Goal: Navigation & Orientation: Find specific page/section

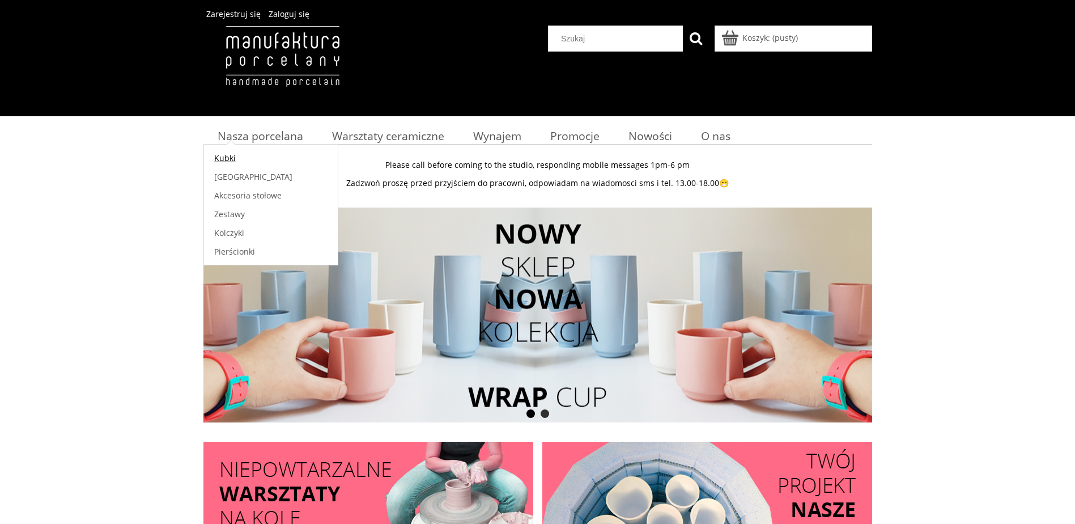
click at [224, 160] on span "Kubki" at bounding box center [225, 157] width 22 height 11
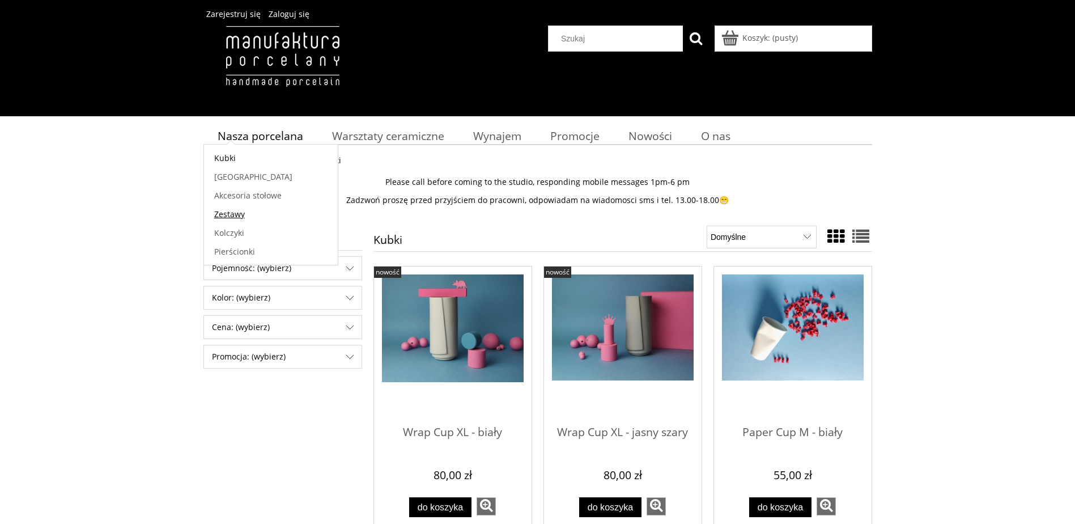
click at [230, 209] on span "Zestawy" at bounding box center [229, 214] width 31 height 11
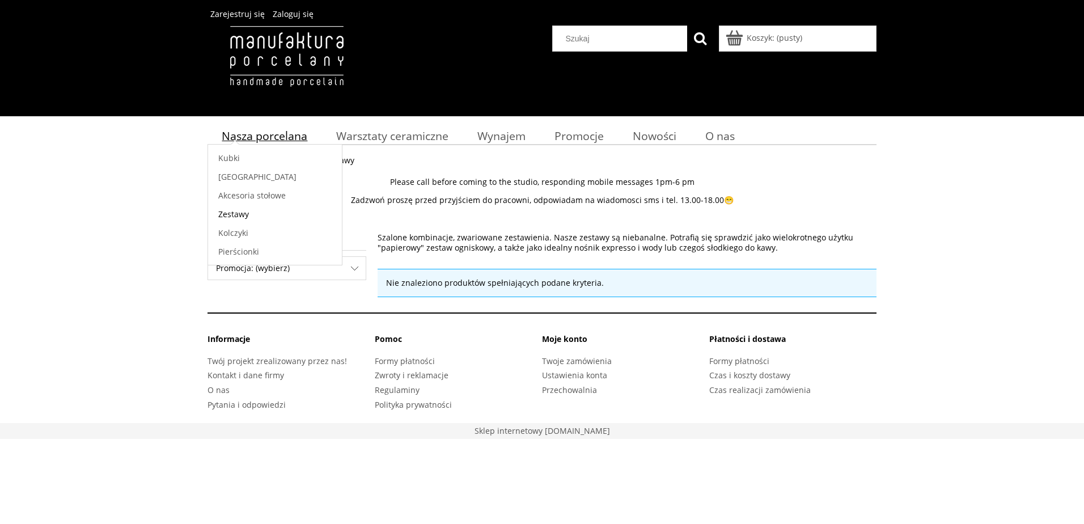
click at [241, 139] on span "Nasza porcelana" at bounding box center [265, 135] width 86 height 15
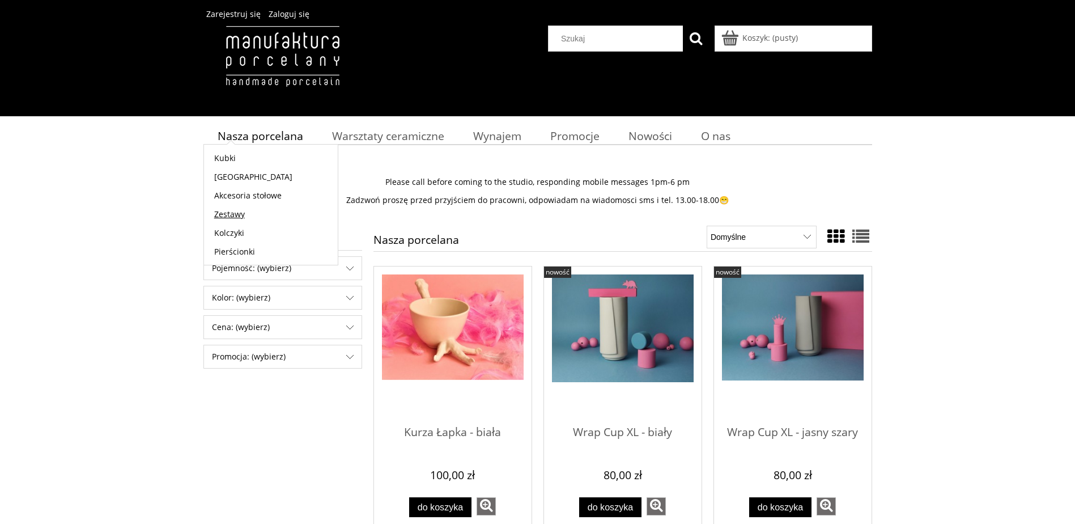
click at [230, 213] on span "Zestawy" at bounding box center [229, 214] width 31 height 11
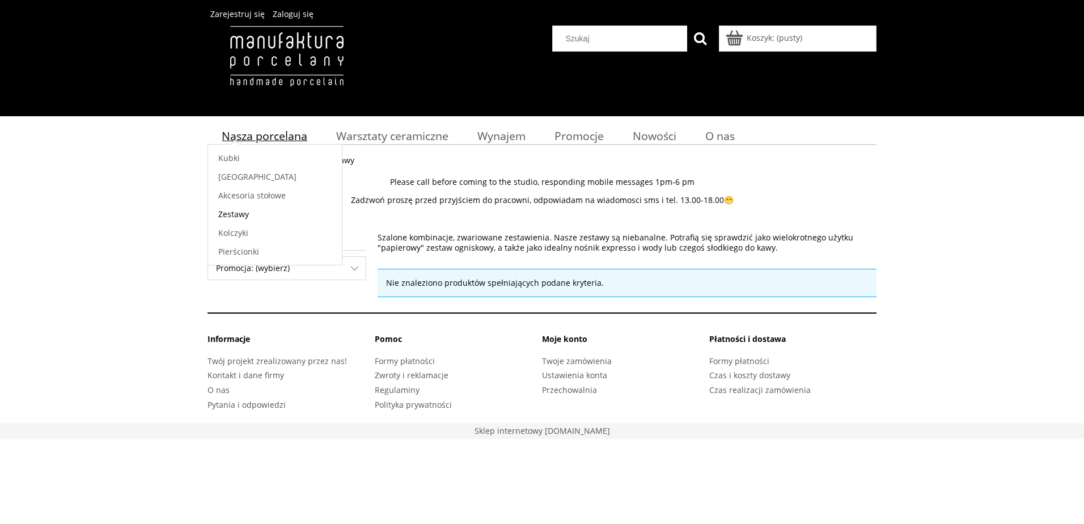
click at [243, 132] on span "Nasza porcelana" at bounding box center [265, 135] width 86 height 15
